Goal: Navigation & Orientation: Find specific page/section

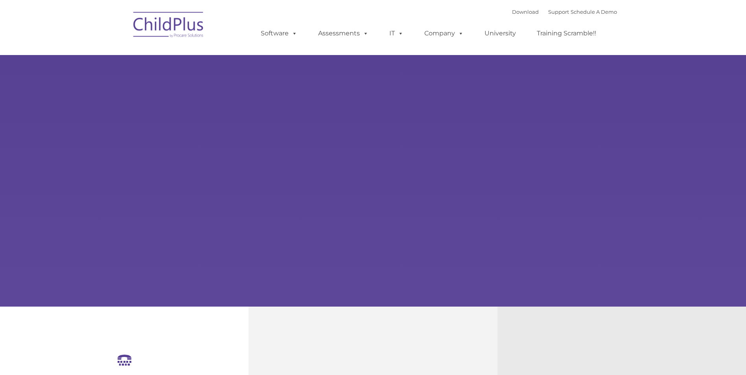
select select "MEDIUM"
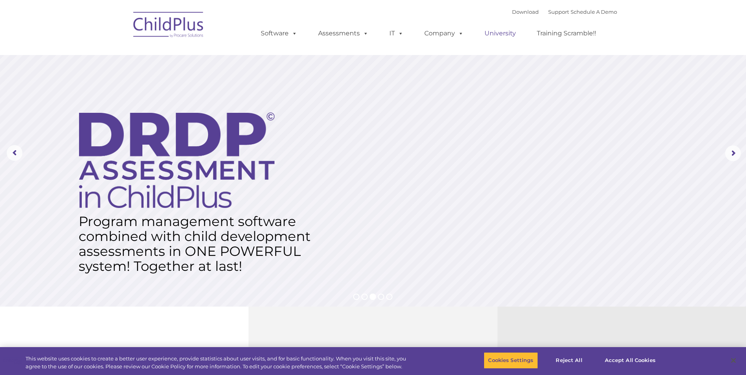
click at [495, 35] on link "University" at bounding box center [500, 34] width 47 height 16
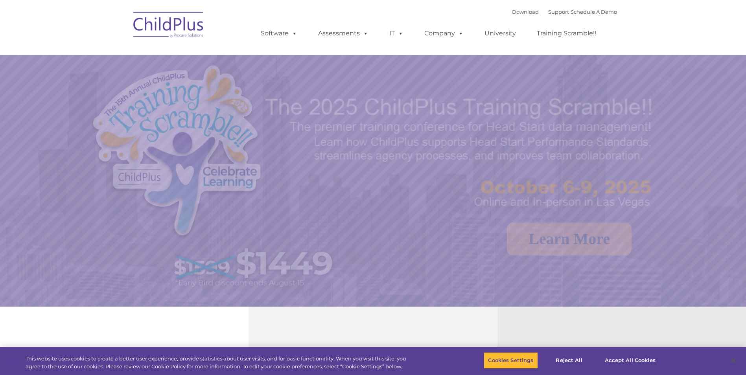
select select "MEDIUM"
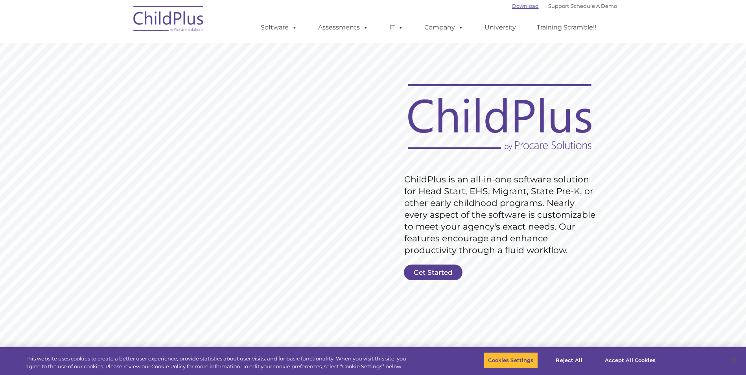
click at [513, 8] on link "Download" at bounding box center [525, 6] width 27 height 6
click at [273, 29] on link "Software" at bounding box center [279, 28] width 52 height 16
click at [403, 26] on link "IT" at bounding box center [396, 28] width 30 height 16
click at [445, 26] on link "Company" at bounding box center [443, 28] width 55 height 16
click at [493, 29] on link "University" at bounding box center [500, 28] width 47 height 16
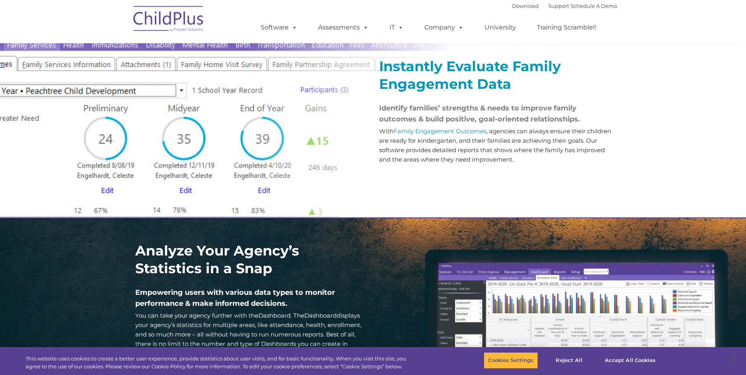
scroll to position [1009, 0]
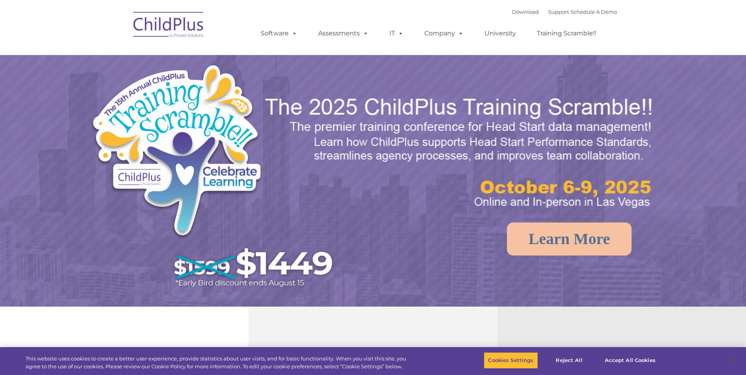
select select "MEDIUM"
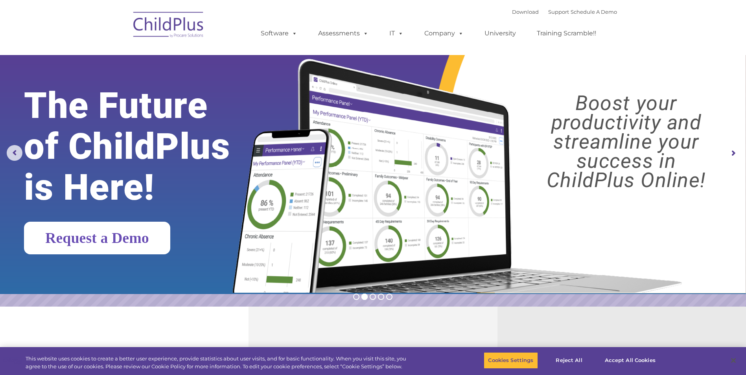
click at [170, 227] on link "Request a Demo" at bounding box center [97, 238] width 146 height 33
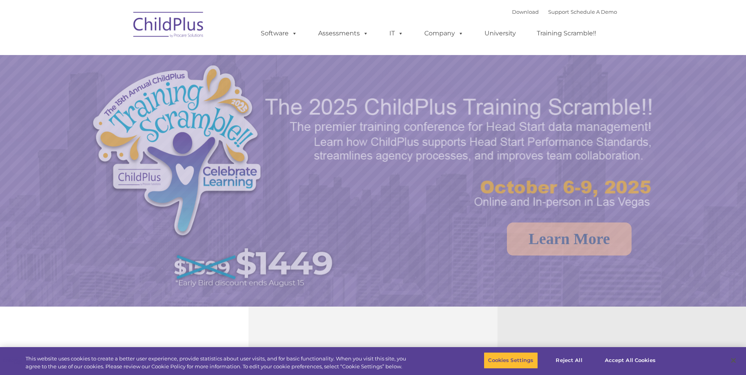
select select "MEDIUM"
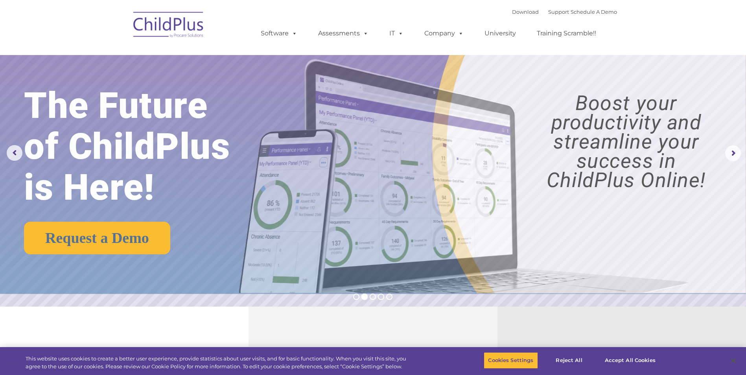
click at [165, 28] on img at bounding box center [168, 25] width 79 height 39
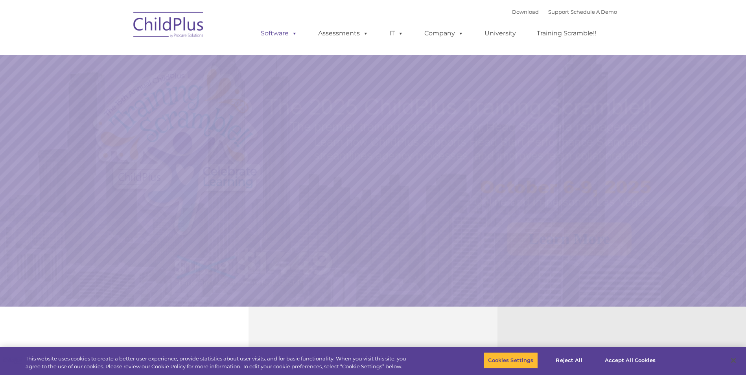
select select "MEDIUM"
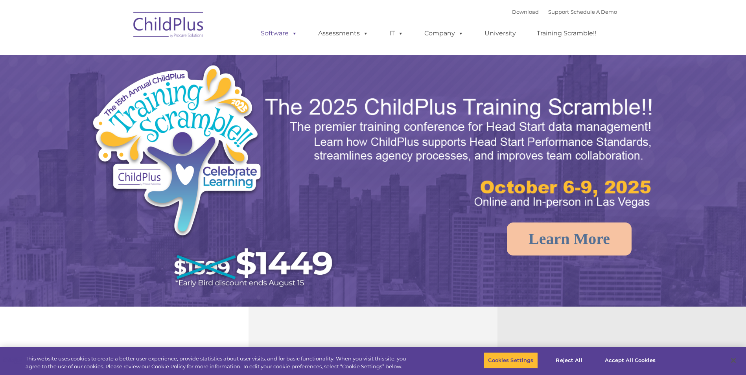
click at [279, 31] on link "Software" at bounding box center [279, 34] width 52 height 16
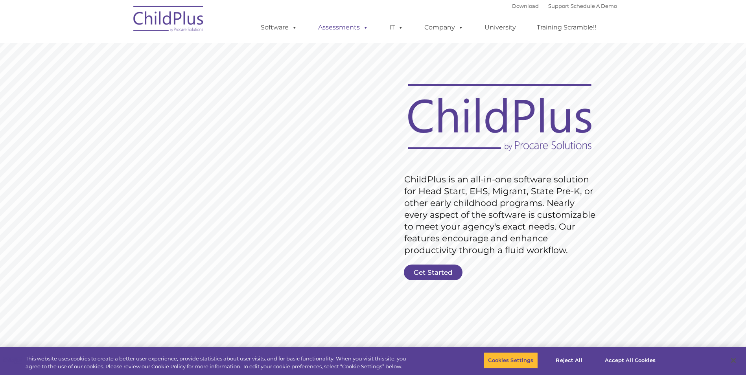
click at [333, 25] on link "Assessments" at bounding box center [343, 28] width 66 height 16
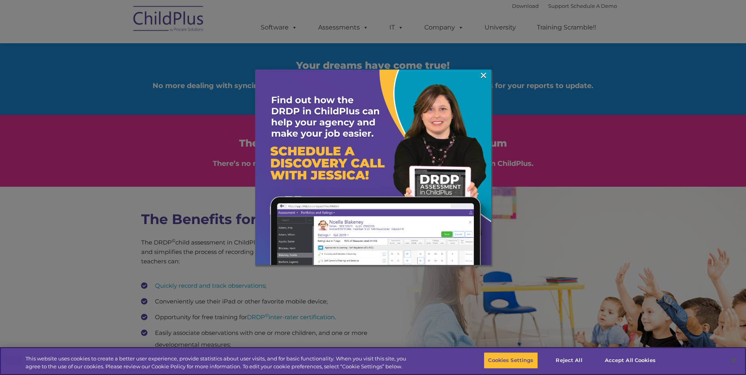
scroll to position [933, 0]
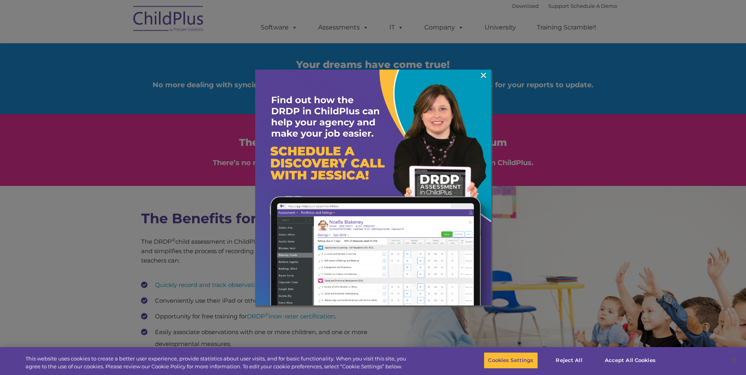
click at [431, 33] on div at bounding box center [373, 187] width 746 height 375
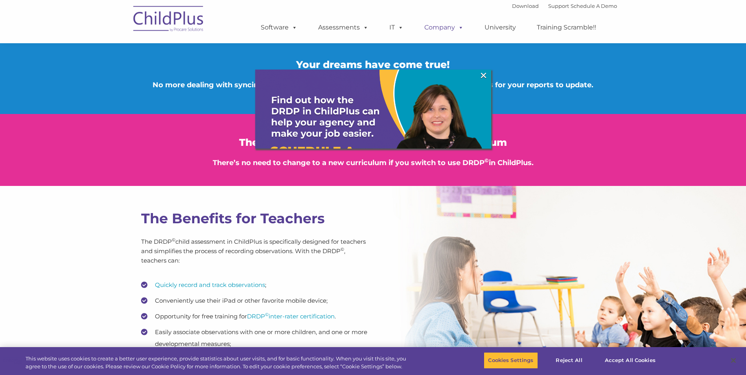
click at [438, 28] on link "Company" at bounding box center [443, 28] width 55 height 16
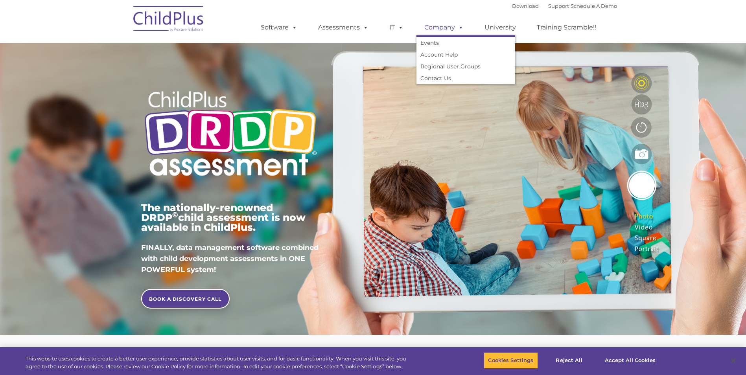
click at [448, 30] on link "Company" at bounding box center [443, 28] width 55 height 16
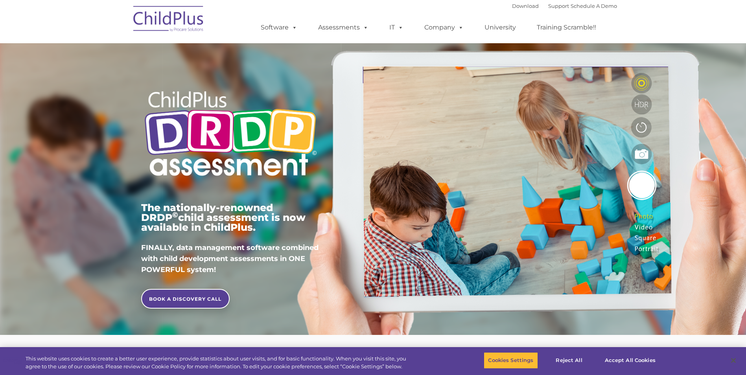
scroll to position [933, 0]
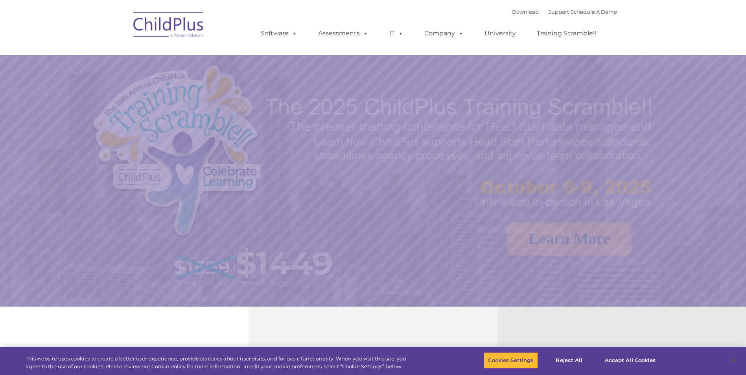
select select "MEDIUM"
